Goal: Task Accomplishment & Management: Manage account settings

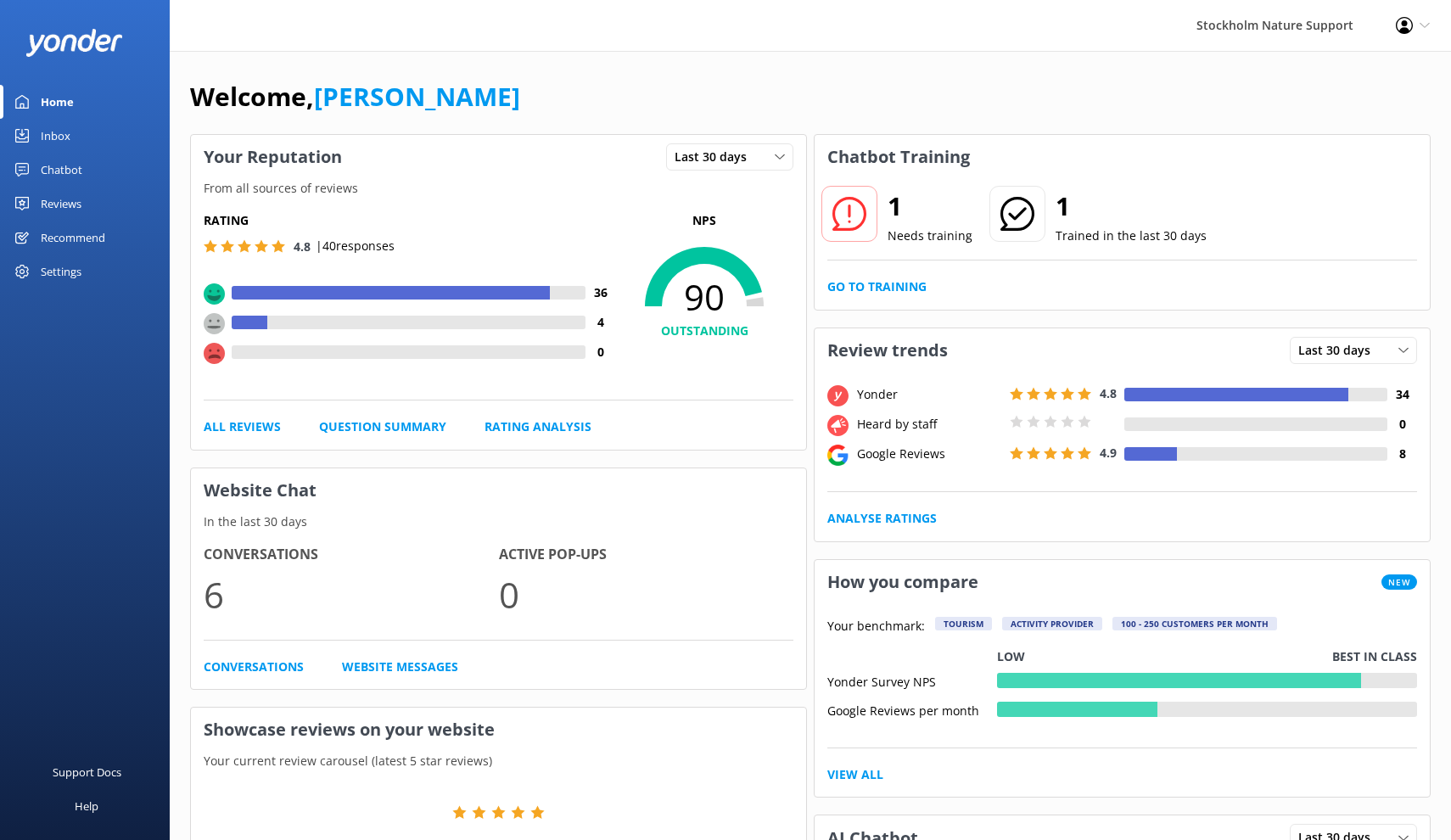
click at [72, 207] on div "Reviews" at bounding box center [60, 204] width 40 height 34
